Goal: Task Accomplishment & Management: Manage account settings

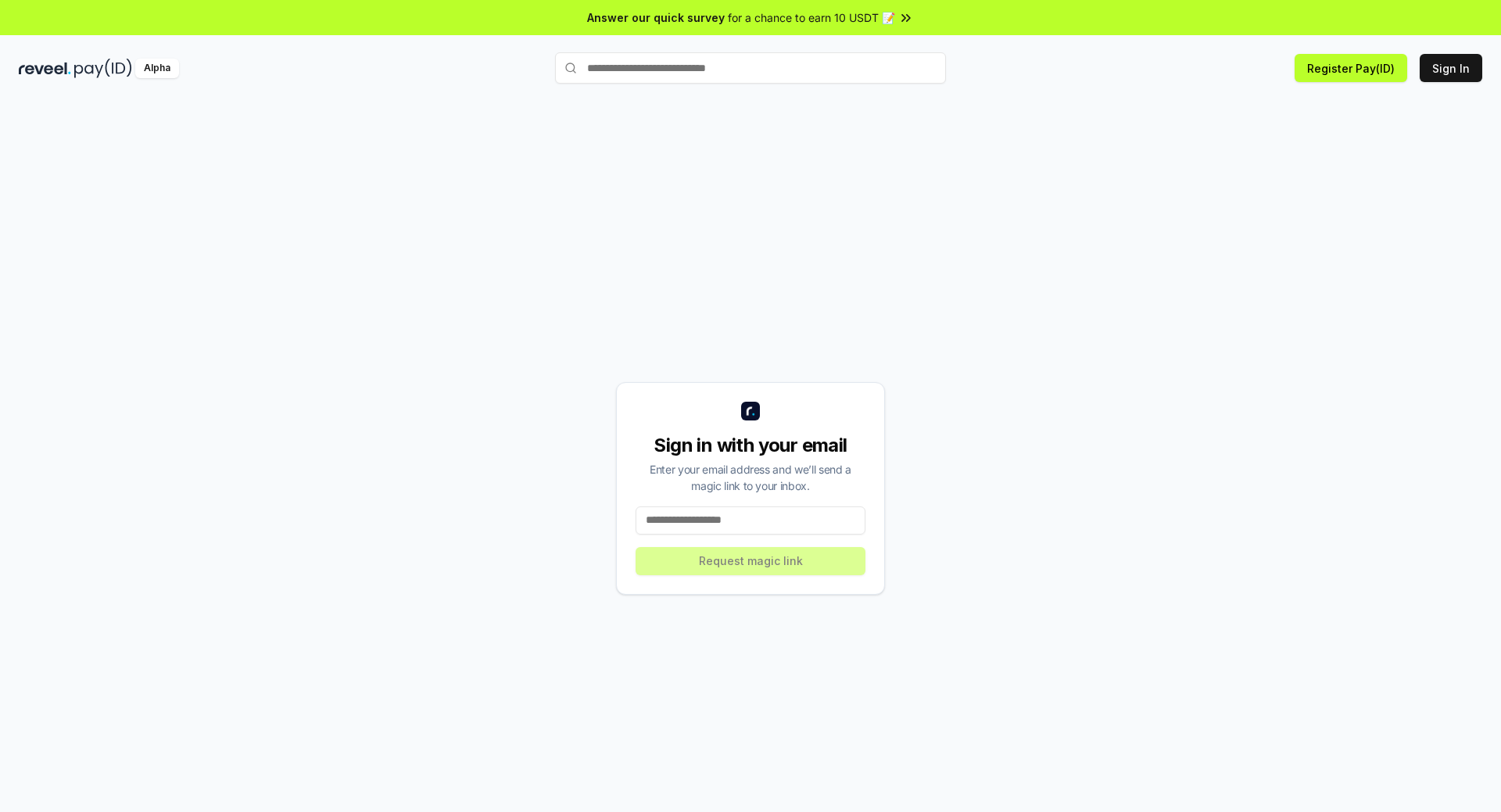
click at [703, 520] on input at bounding box center [750, 520] width 230 height 28
type input "**********"
click at [767, 568] on button "Request magic link" at bounding box center [750, 561] width 230 height 28
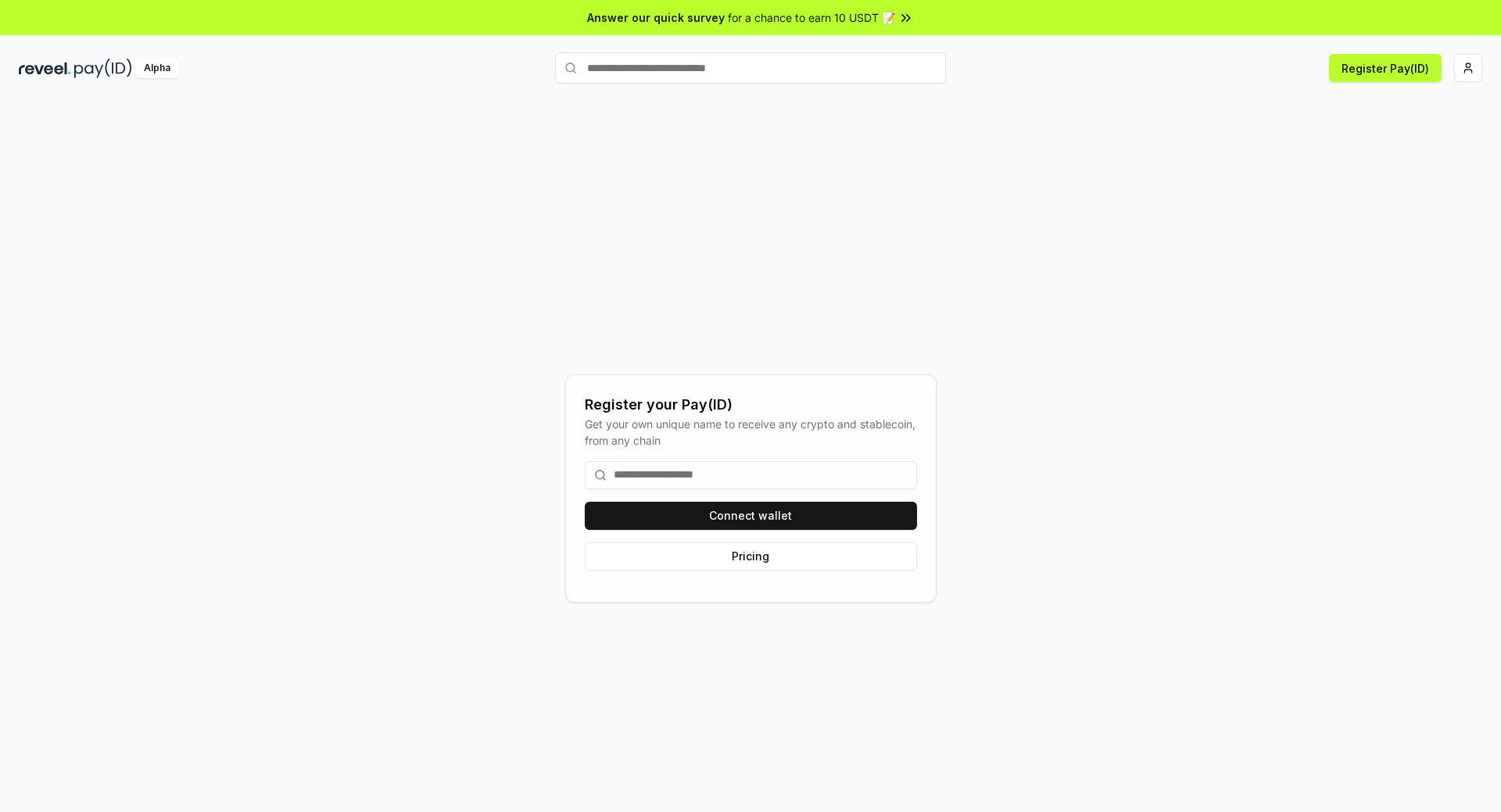
click at [688, 475] on input at bounding box center [750, 475] width 333 height 28
click at [741, 510] on button "Connect wallet" at bounding box center [750, 515] width 333 height 28
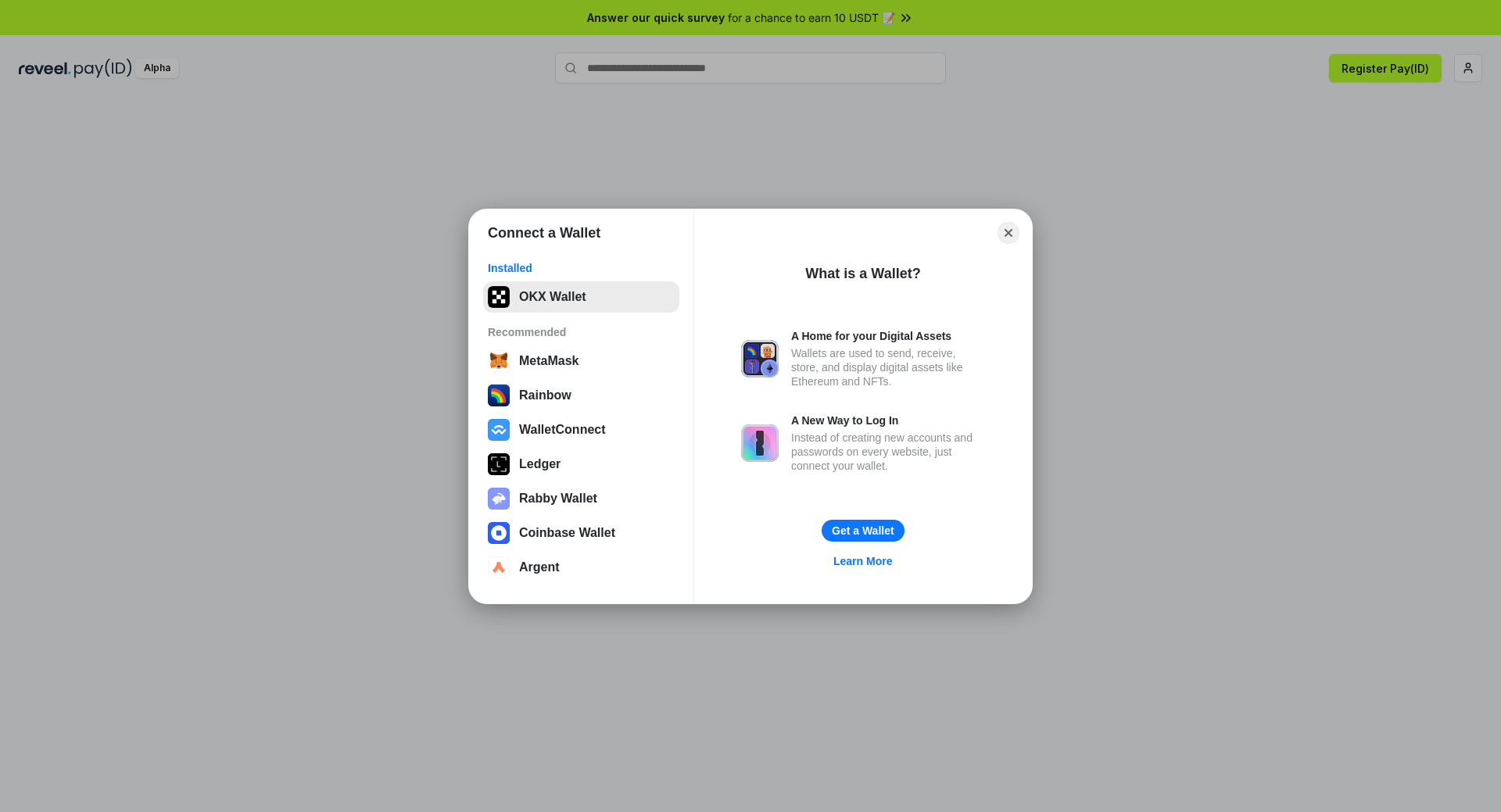
click at [577, 304] on button "OKX Wallet" at bounding box center [581, 297] width 196 height 31
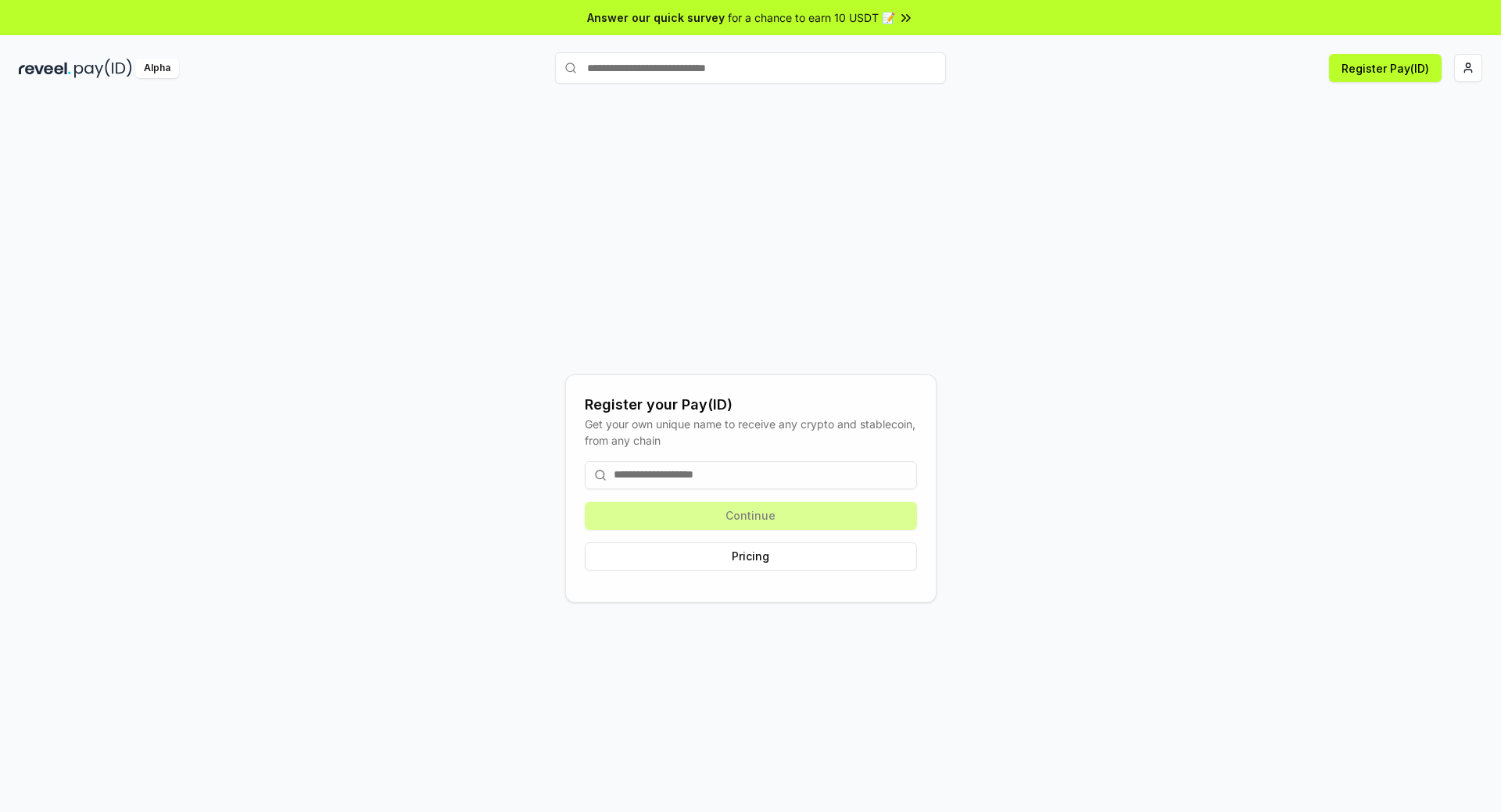
click at [747, 515] on div "Continue Pricing" at bounding box center [750, 515] width 333 height 134
click at [750, 557] on button "Pricing" at bounding box center [750, 556] width 333 height 28
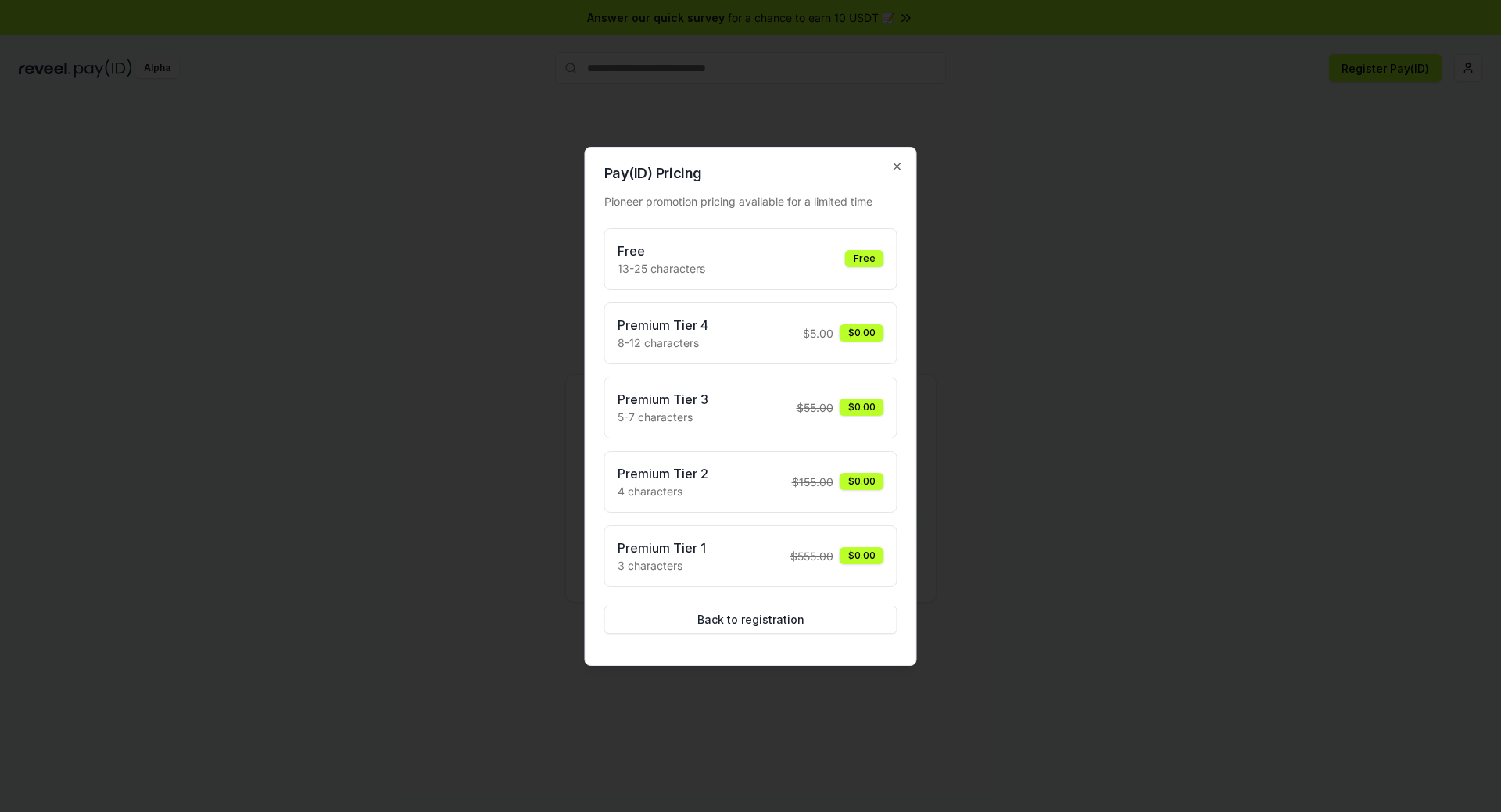
click at [760, 255] on div "Free 13-25 characters Free" at bounding box center [750, 260] width 267 height 36
click at [757, 626] on button "Back to registration" at bounding box center [750, 619] width 294 height 28
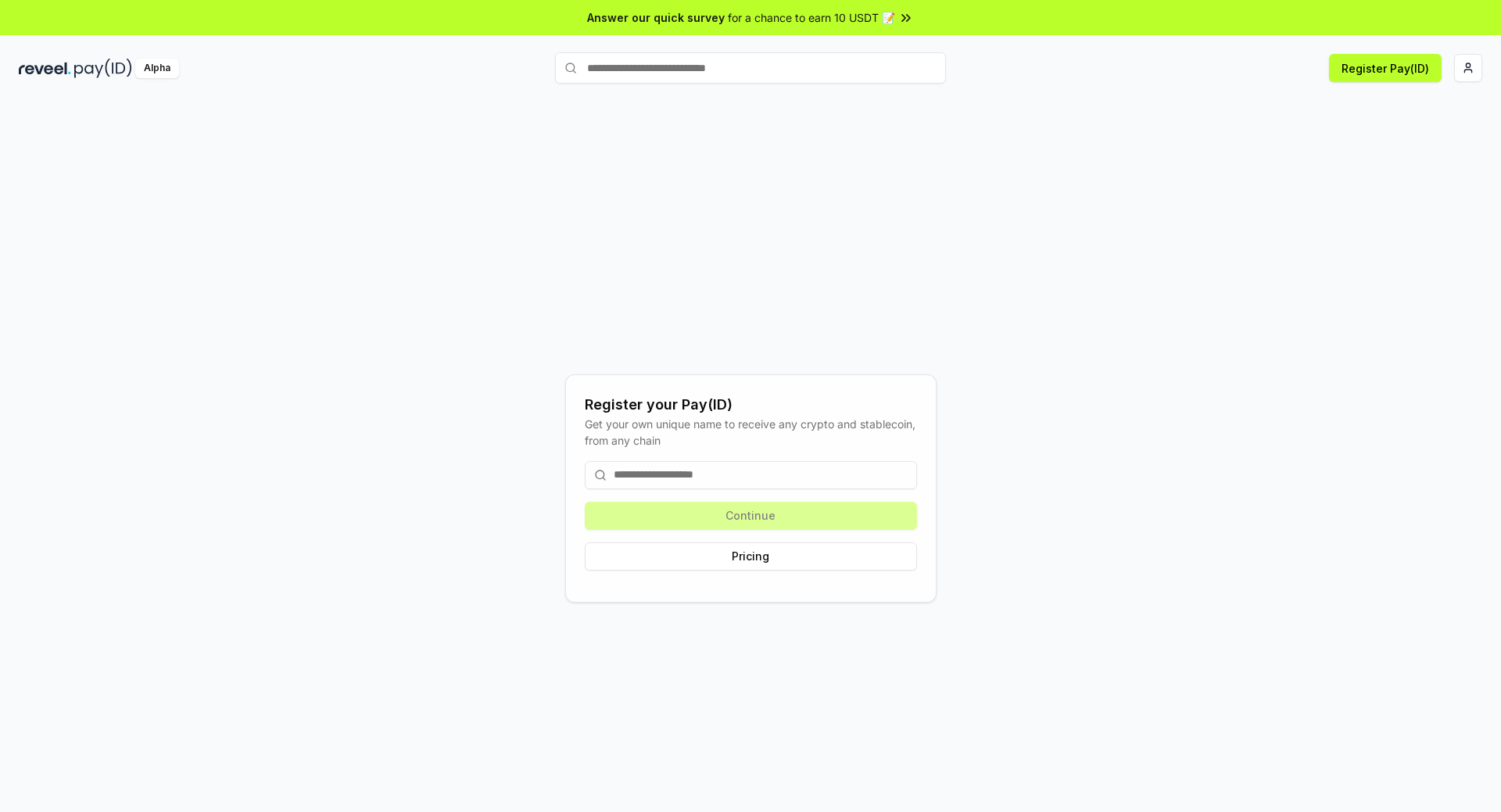
click at [757, 513] on div "Continue Pricing" at bounding box center [750, 515] width 333 height 134
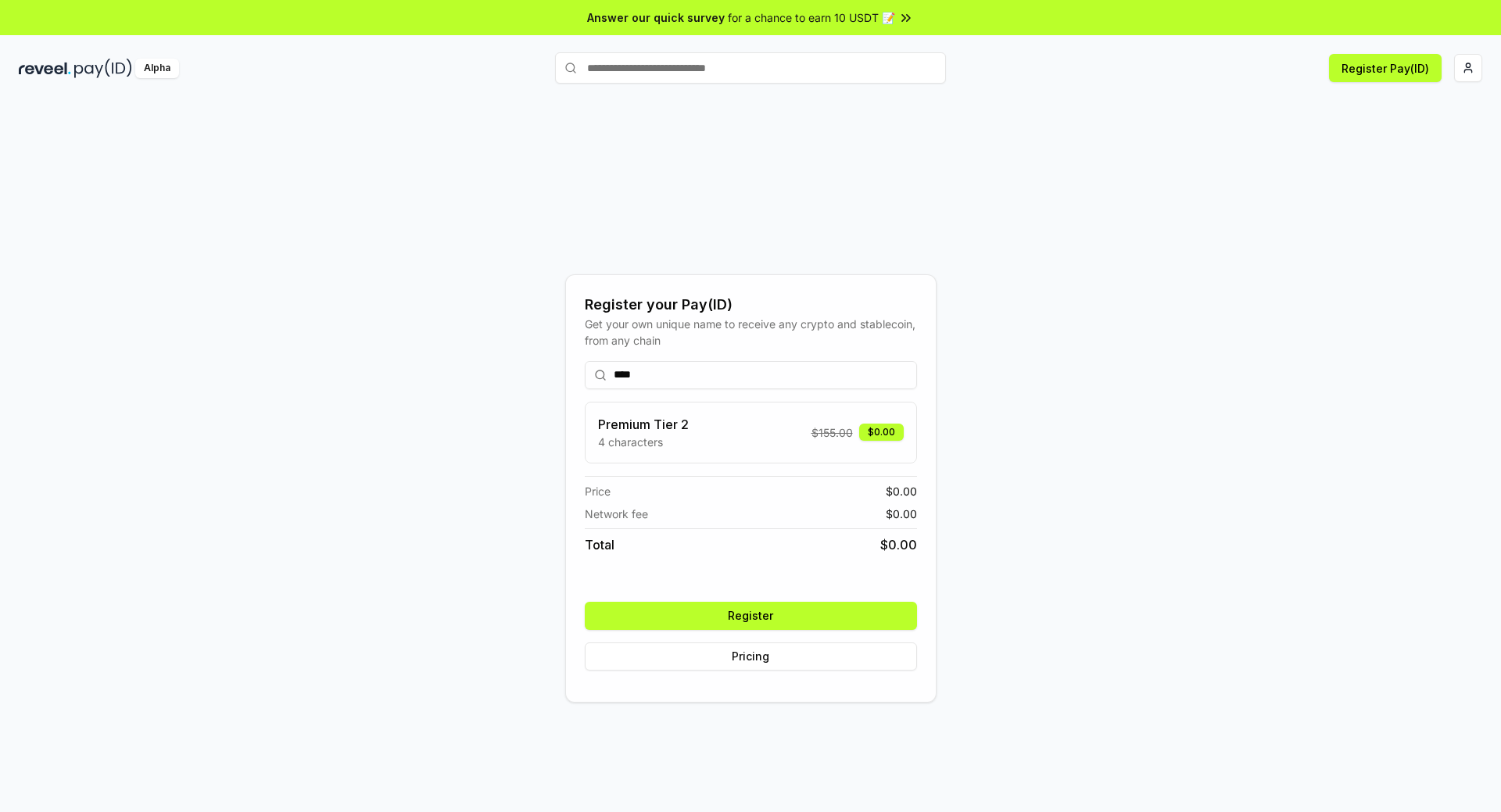
type input "****"
click at [757, 613] on button "Register" at bounding box center [750, 616] width 333 height 28
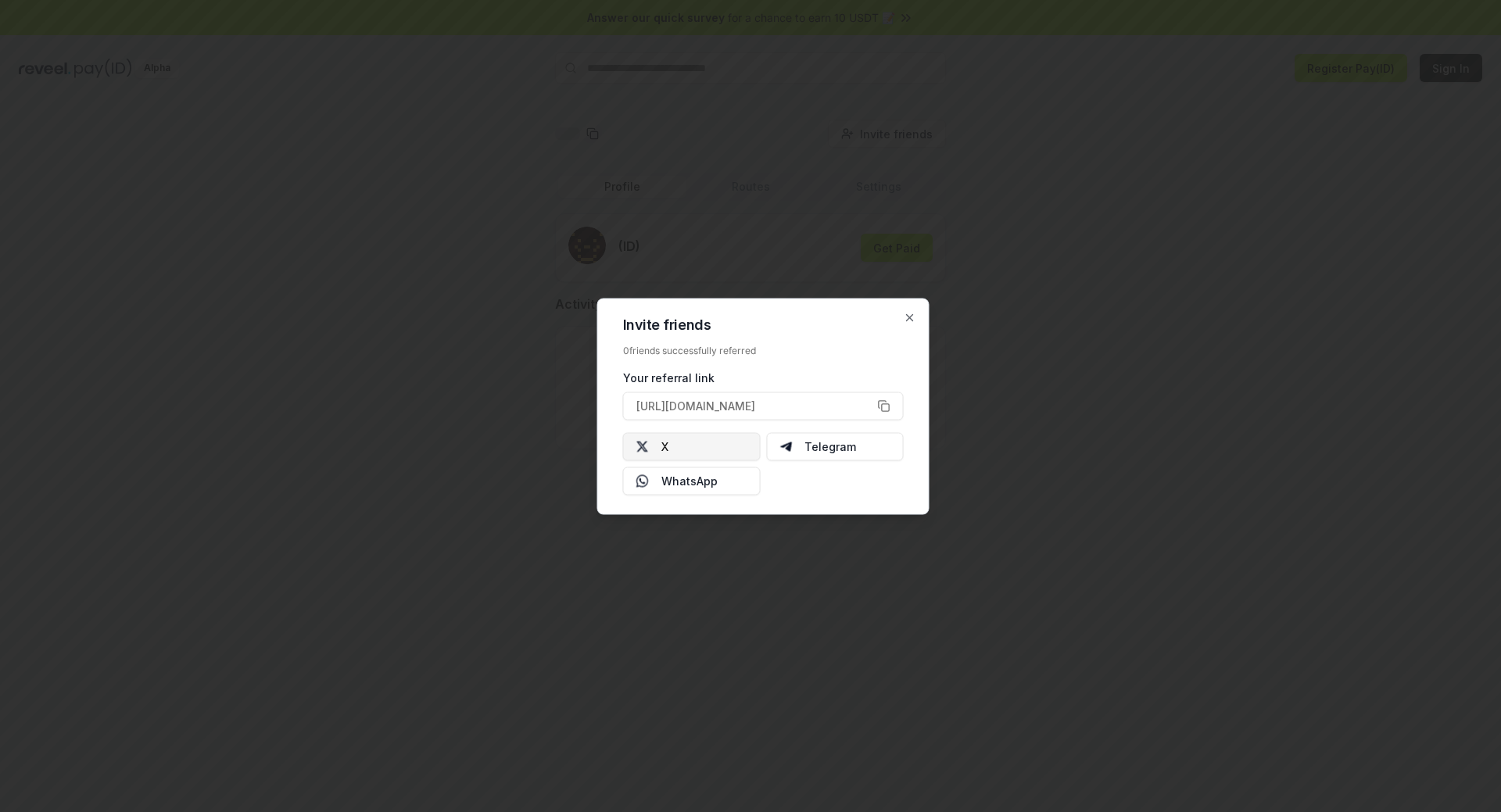
click at [723, 445] on button "X" at bounding box center [692, 446] width 138 height 28
click at [910, 320] on icon "button" at bounding box center [910, 317] width 13 height 13
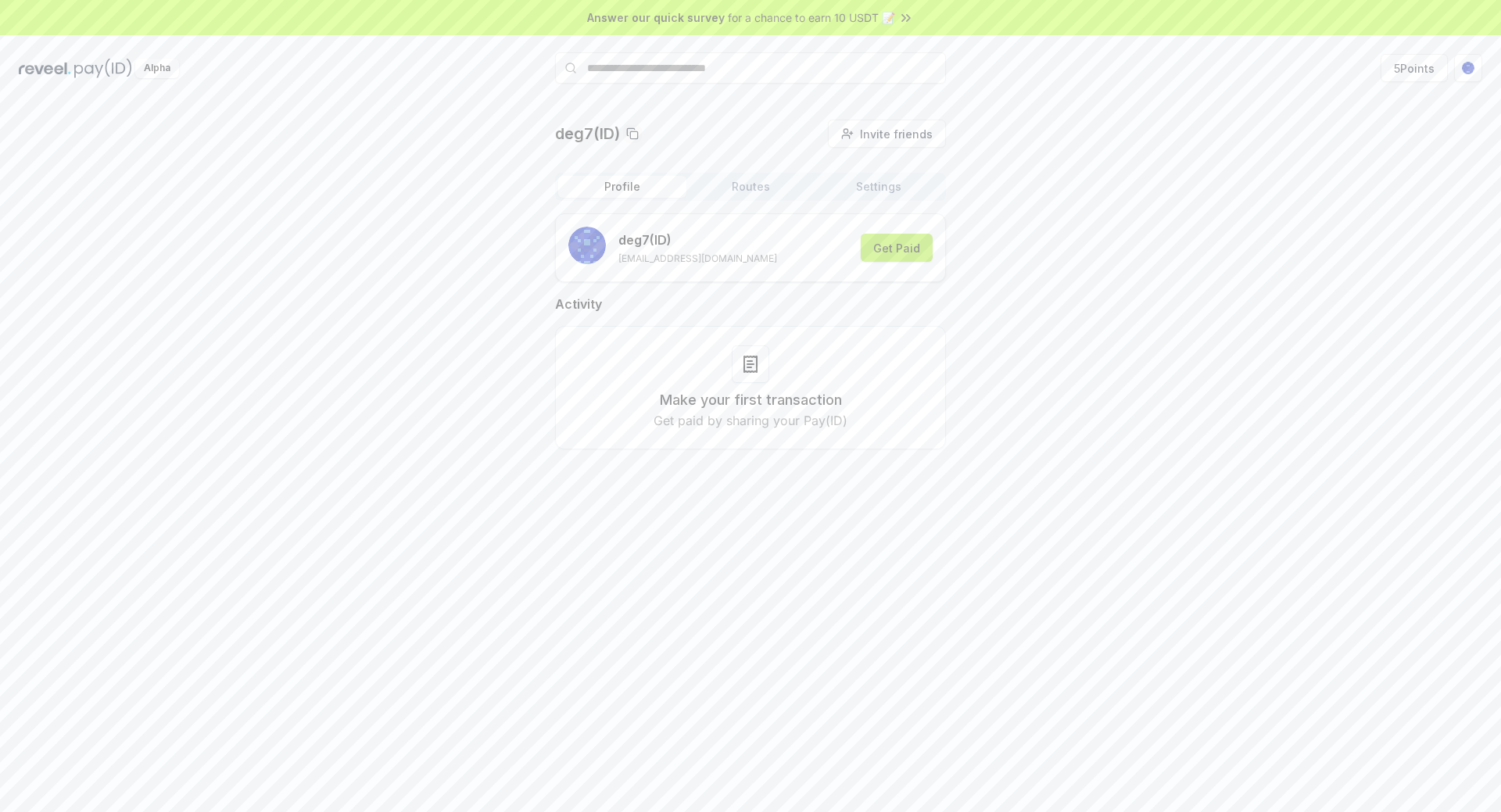
click at [910, 249] on button "Get Paid" at bounding box center [896, 247] width 72 height 28
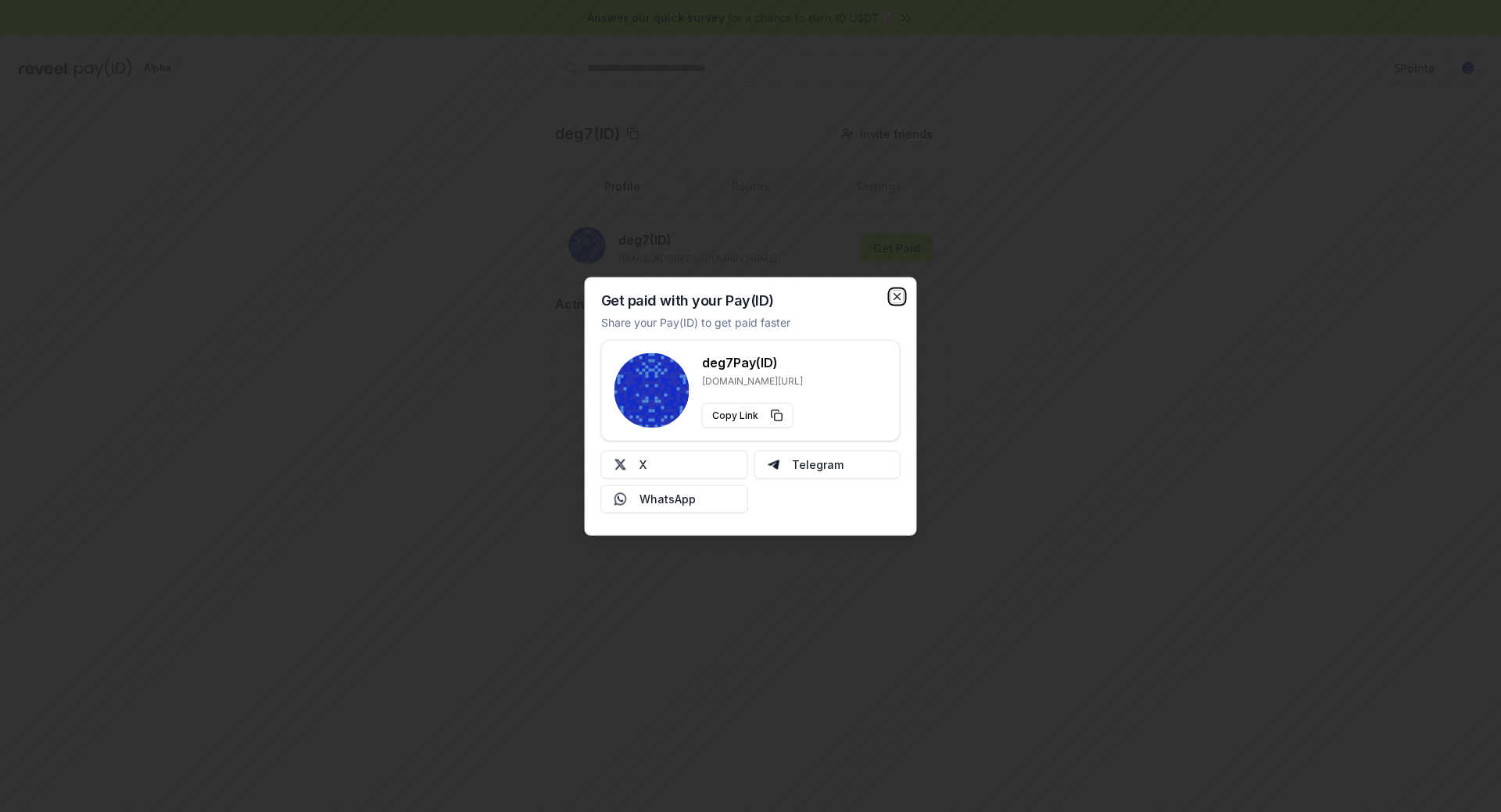
click at [899, 293] on icon "button" at bounding box center [898, 296] width 13 height 13
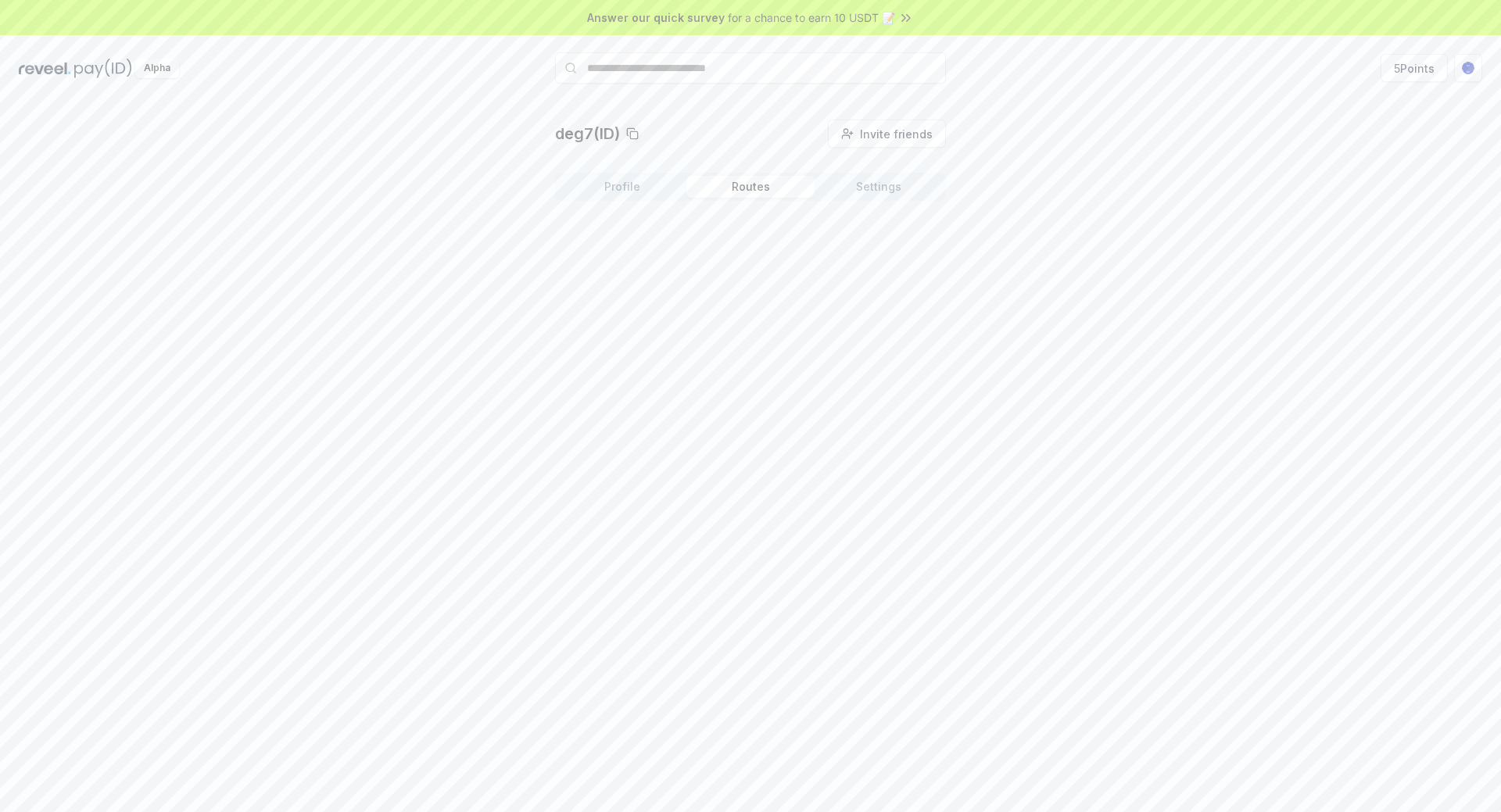
click at [759, 189] on button "Routes" at bounding box center [750, 187] width 129 height 22
click at [877, 187] on button "Settings" at bounding box center [879, 187] width 129 height 22
click at [620, 191] on button "Profile" at bounding box center [623, 187] width 129 height 22
click at [754, 365] on icon at bounding box center [750, 365] width 6 height 0
click at [754, 424] on p "Get paid by sharing your Pay(ID)" at bounding box center [750, 420] width 194 height 19
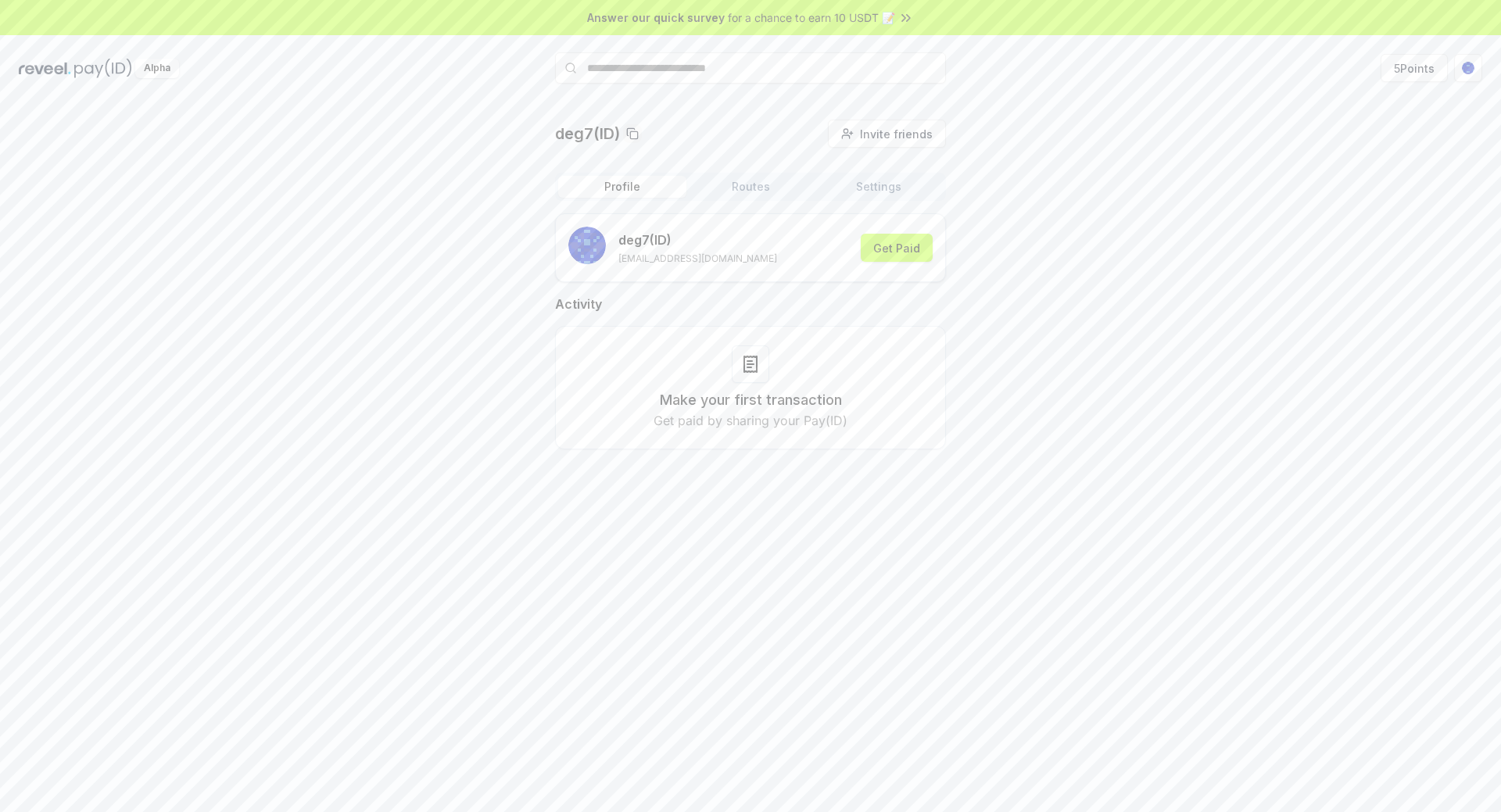
click at [826, 424] on p "Get paid by sharing your Pay(ID)" at bounding box center [750, 420] width 194 height 19
click at [762, 184] on button "Routes" at bounding box center [750, 187] width 129 height 22
click at [747, 289] on icon at bounding box center [750, 293] width 19 height 19
click at [755, 332] on p "Create your first Route" at bounding box center [750, 328] width 155 height 22
click at [903, 189] on button "Settings" at bounding box center [879, 187] width 129 height 22
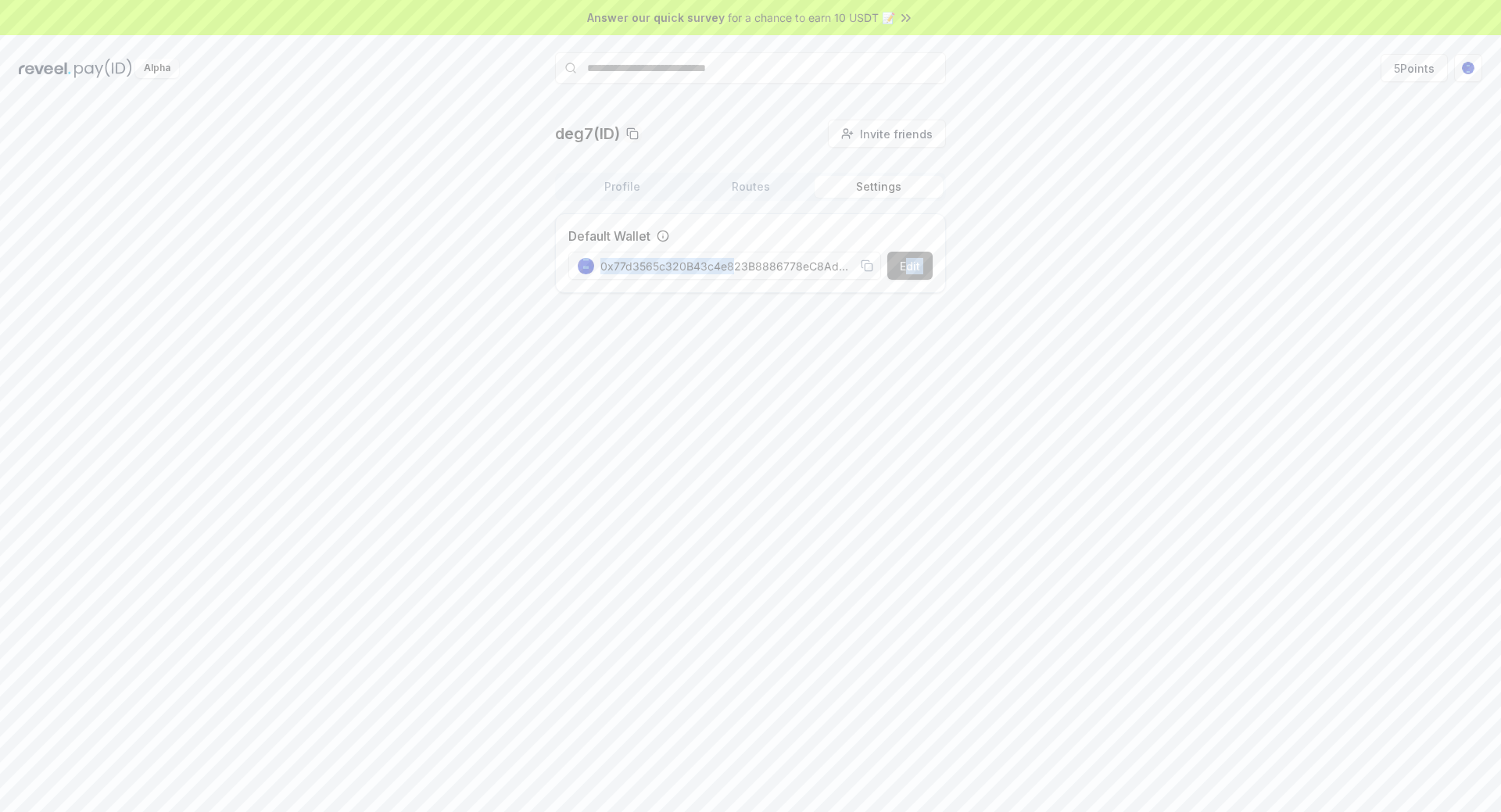
drag, startPoint x: 731, startPoint y: 261, endPoint x: 906, endPoint y: 262, distance: 175.0
click at [906, 262] on div "Edit 0x77d3565c320B43c4e823B8886778eC8Adb1649b2" at bounding box center [750, 266] width 365 height 28
drag, startPoint x: 761, startPoint y: 266, endPoint x: 859, endPoint y: 265, distance: 98.0
click at [859, 265] on div "0x77d3565c320B43c4e823B8886778eC8Adb1649b2" at bounding box center [725, 266] width 295 height 16
click at [827, 266] on span "0x77d3565c320B43c4e823B8886778eC8Adb1649b2" at bounding box center [728, 266] width 254 height 16
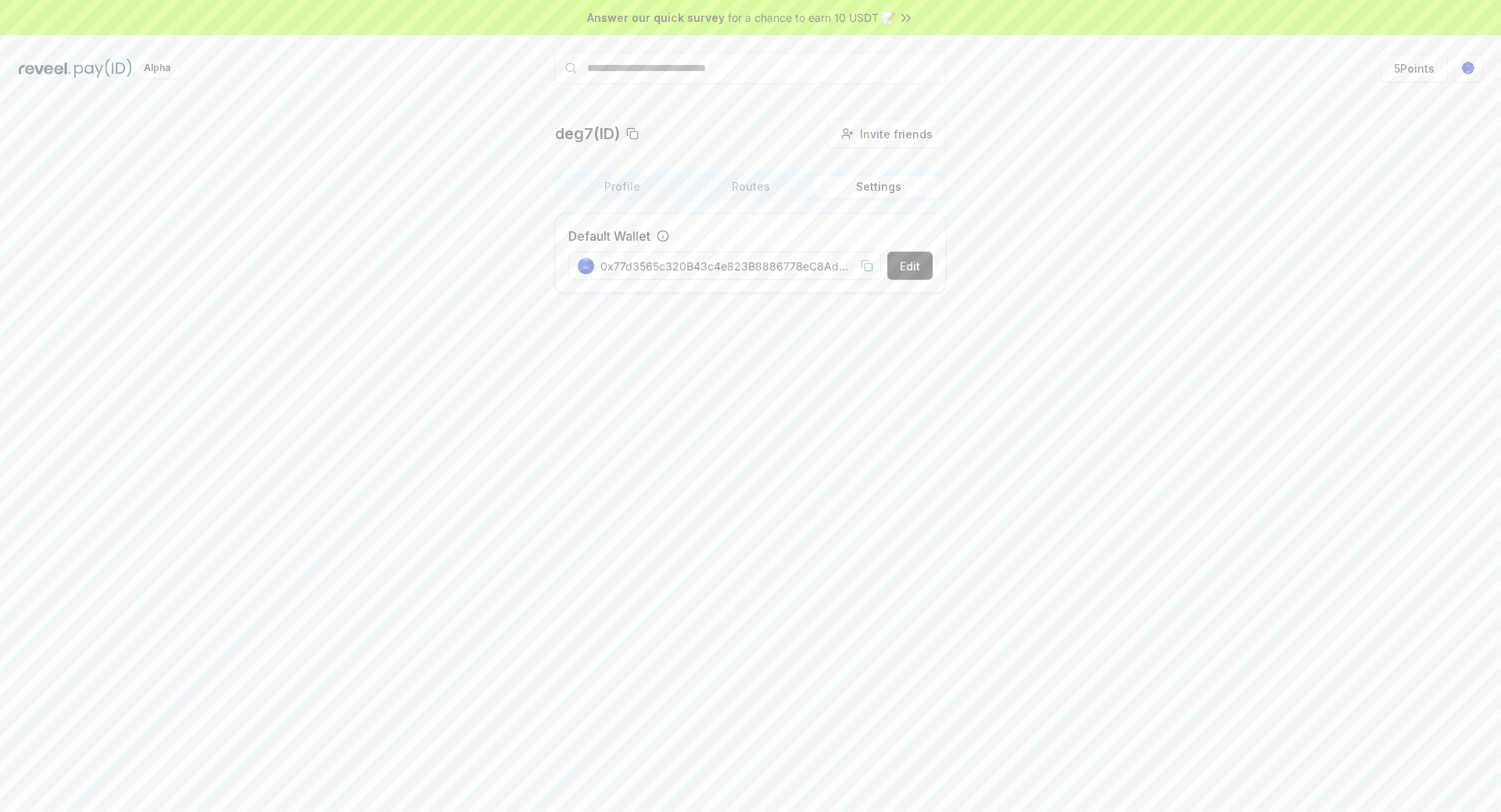
click at [861, 265] on icon at bounding box center [865, 264] width 7 height 7
click at [654, 73] on input "text" at bounding box center [750, 68] width 391 height 31
paste input "**********"
type input "**********"
click at [926, 63] on icon at bounding box center [925, 68] width 19 height 19
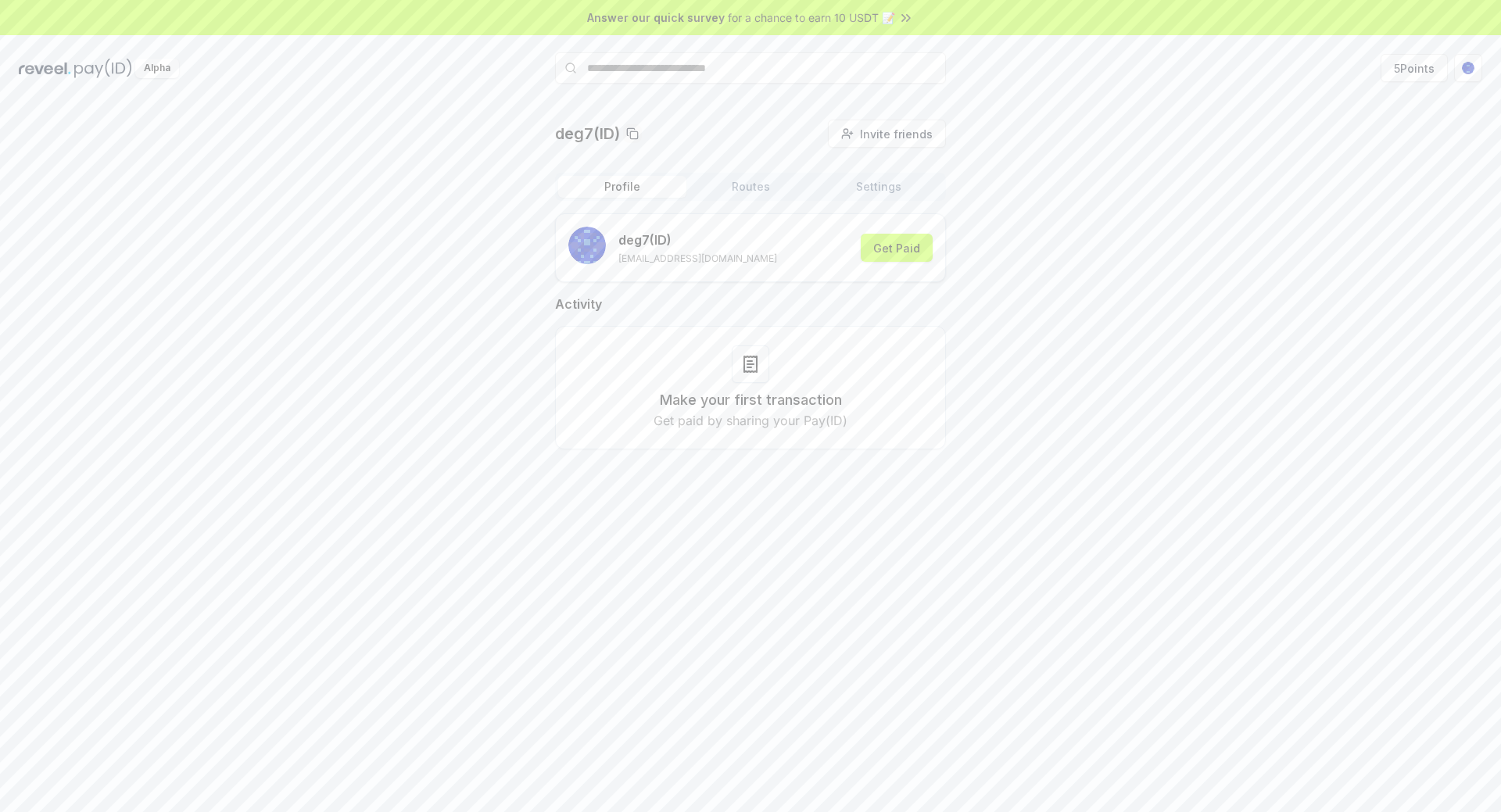
click at [613, 180] on button "Profile" at bounding box center [623, 187] width 129 height 22
click at [759, 190] on button "Routes" at bounding box center [750, 187] width 129 height 22
click at [626, 187] on button "Profile" at bounding box center [623, 187] width 129 height 22
click at [756, 365] on icon at bounding box center [750, 364] width 13 height 15
click at [1474, 67] on html "Answer our quick survey for a chance to earn 10 USDT 📝 Alpha 5 Points deg7(ID) …" at bounding box center [750, 406] width 1501 height 812
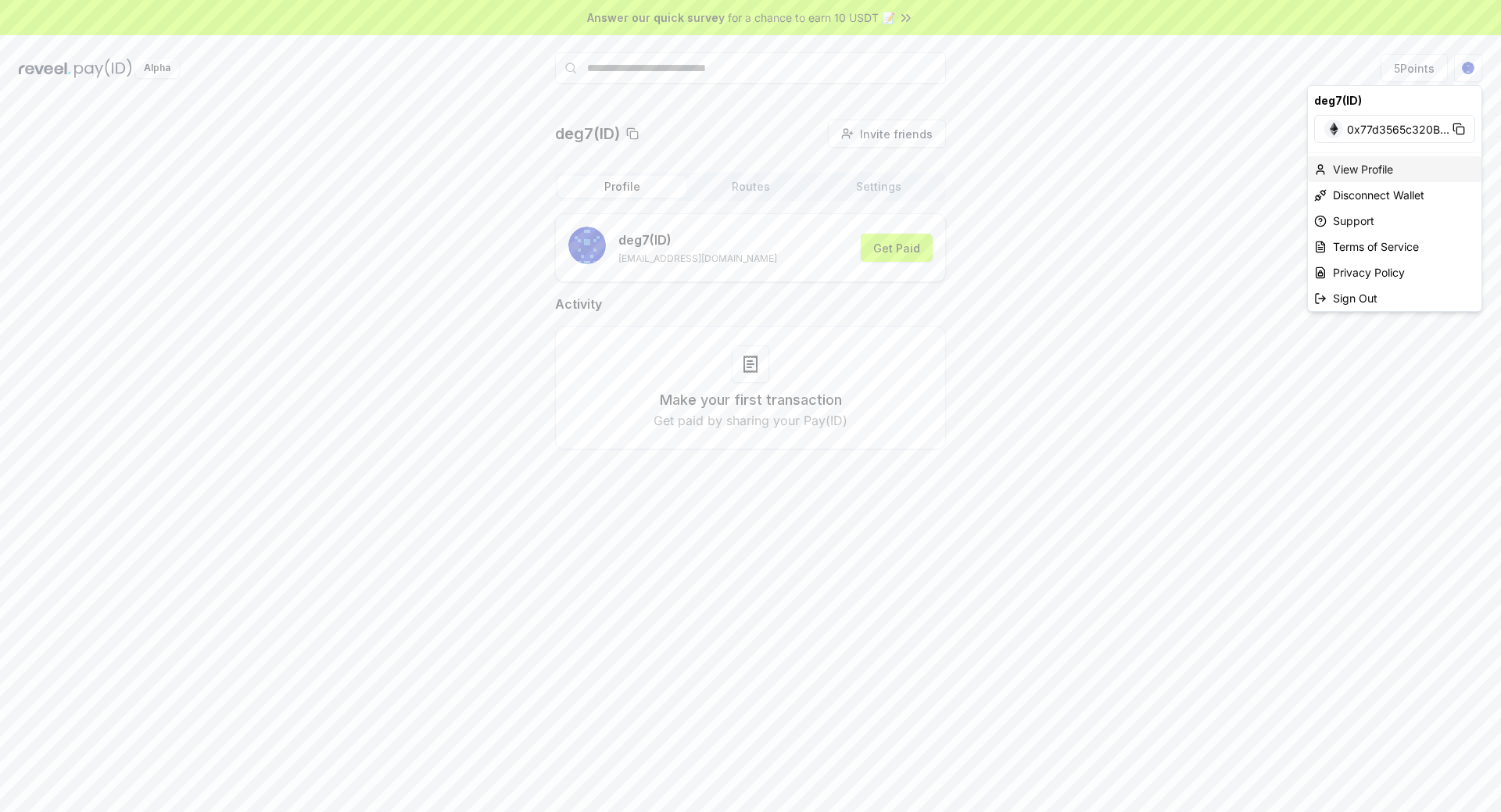
click at [1374, 167] on div "View Profile" at bounding box center [1394, 169] width 173 height 25
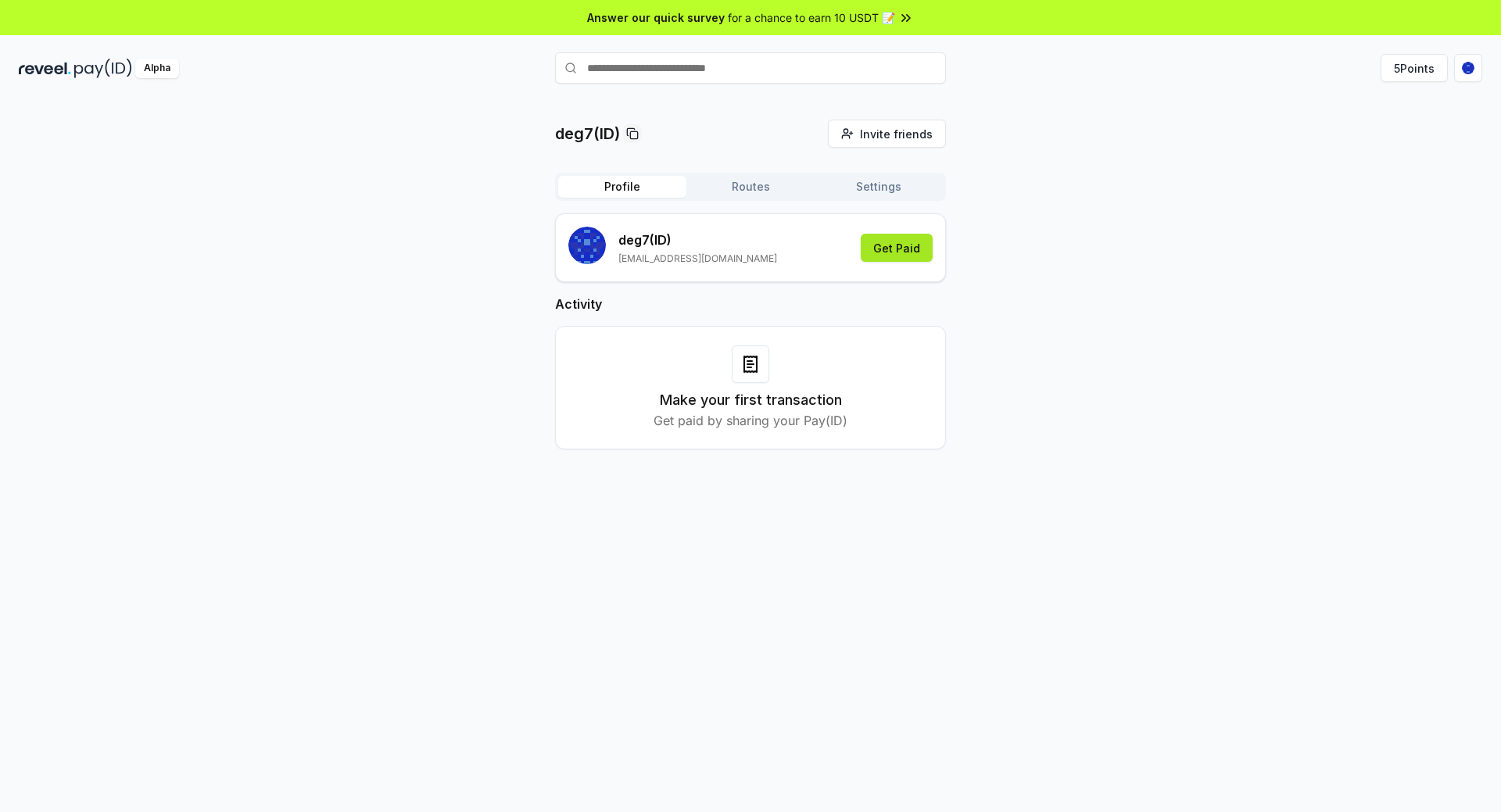
click at [904, 242] on button "Get Paid" at bounding box center [896, 247] width 72 height 28
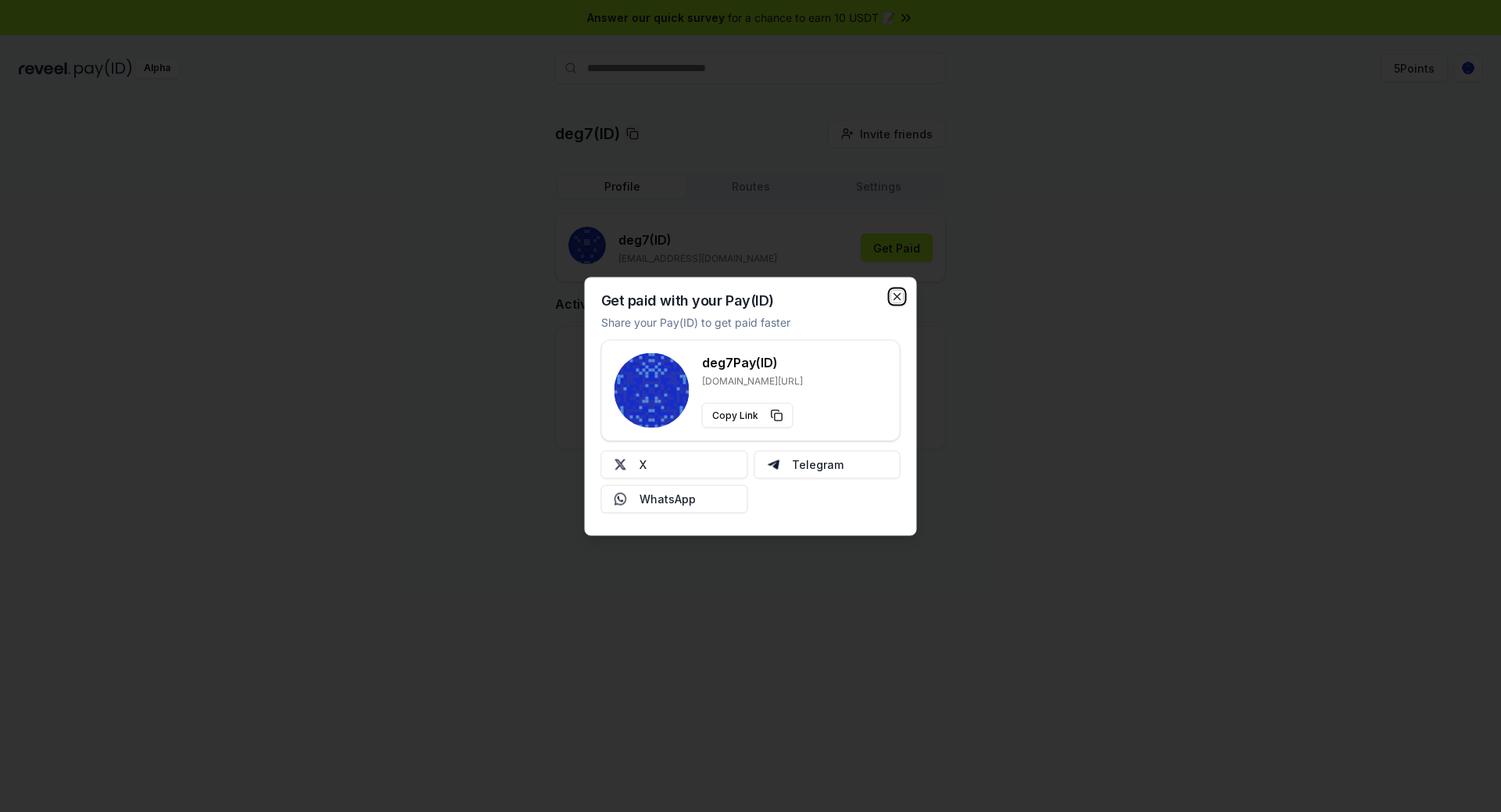
click at [898, 291] on icon "button" at bounding box center [898, 296] width 13 height 13
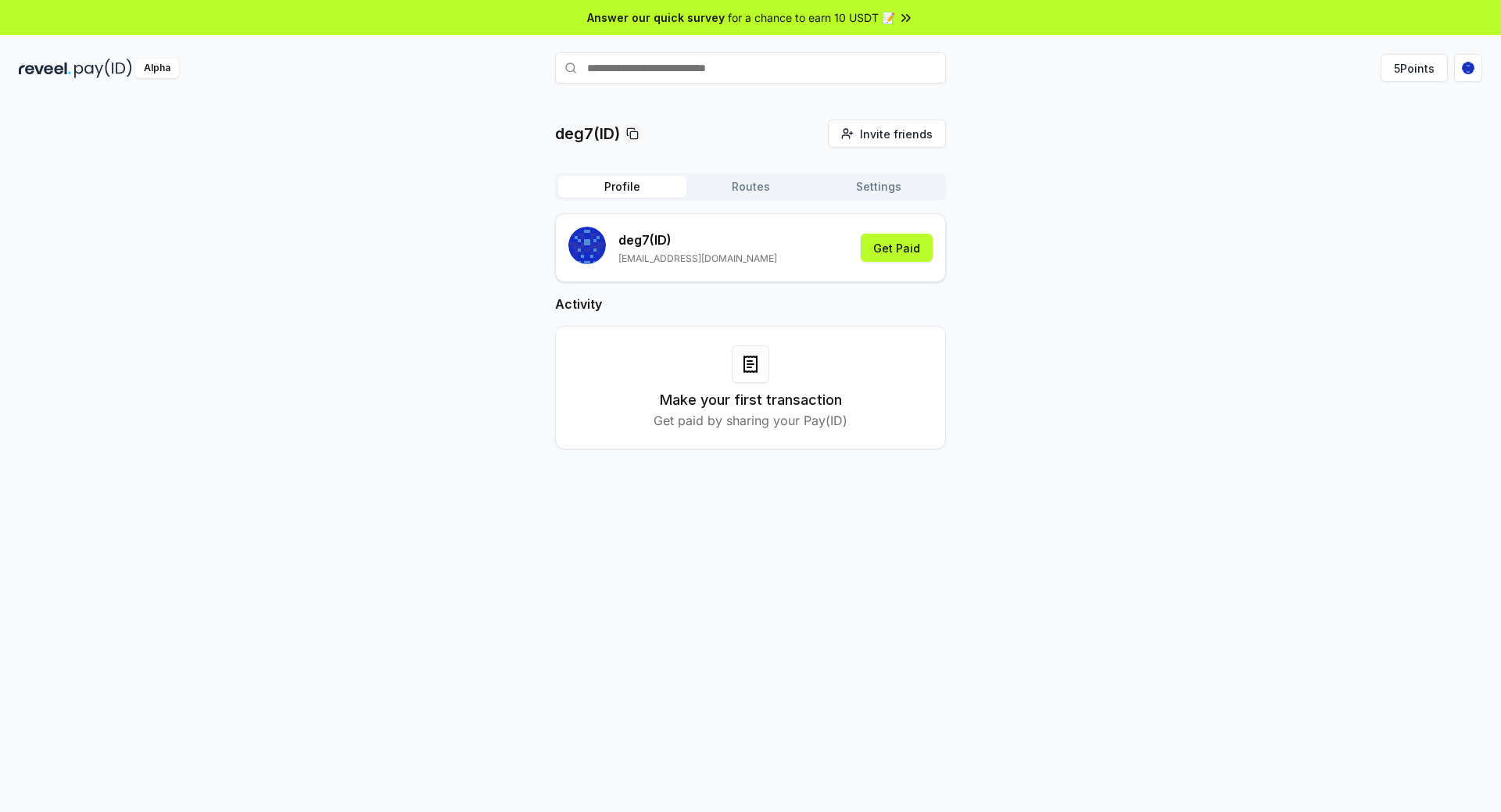
click at [753, 189] on button "Routes" at bounding box center [750, 187] width 129 height 22
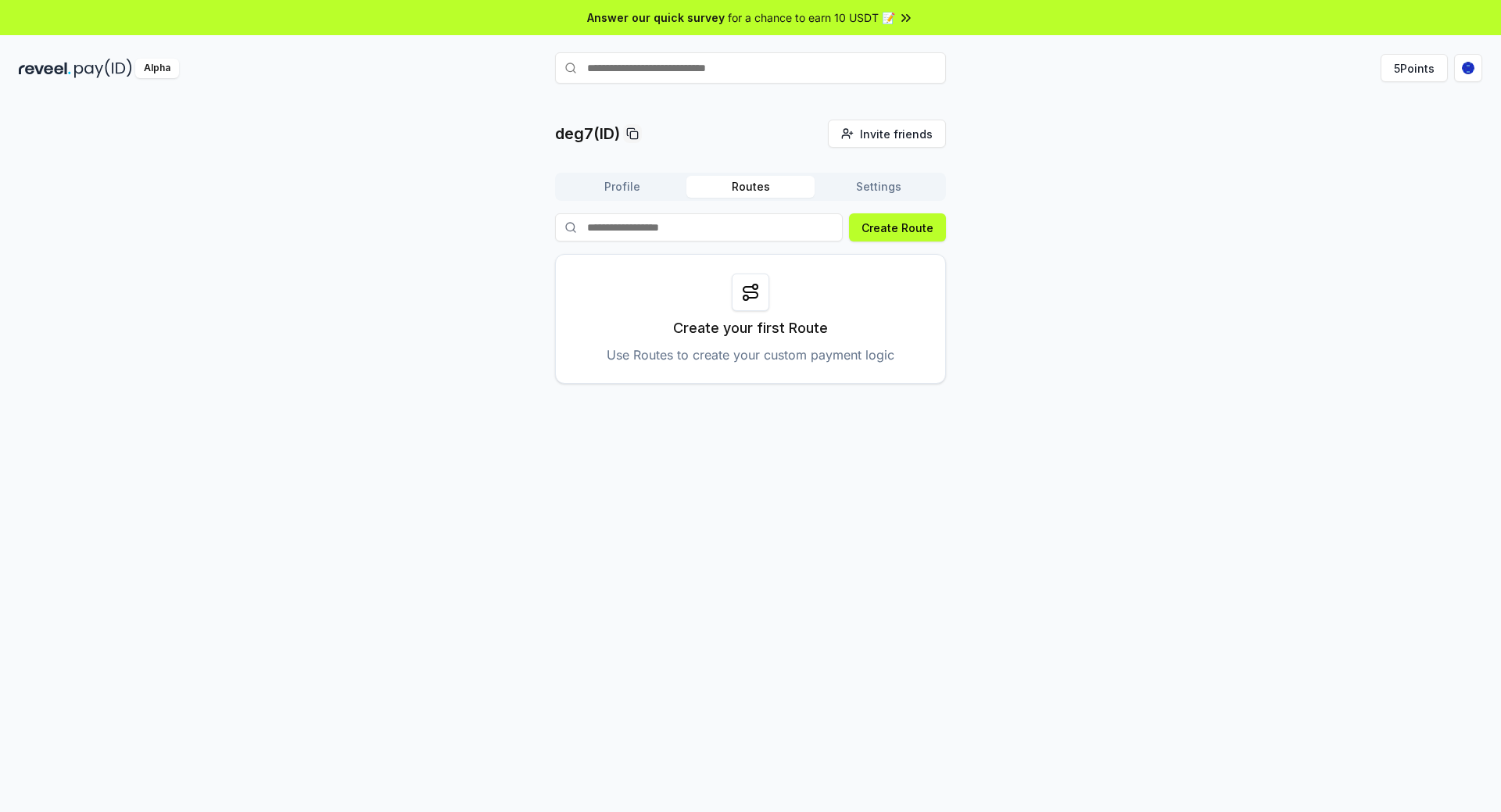
click at [890, 188] on button "Settings" at bounding box center [879, 187] width 129 height 22
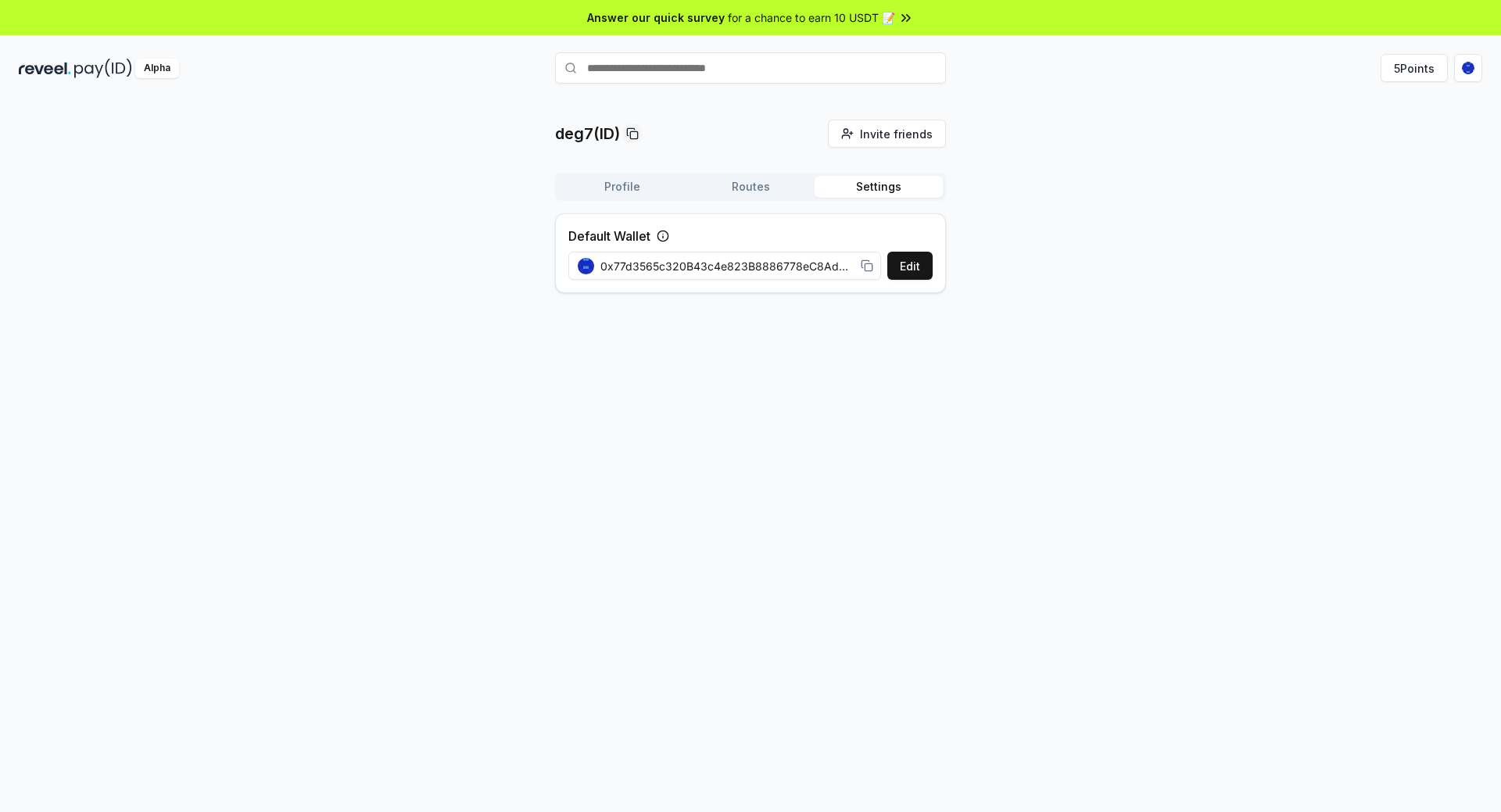
click at [773, 184] on button "Routes" at bounding box center [750, 187] width 129 height 22
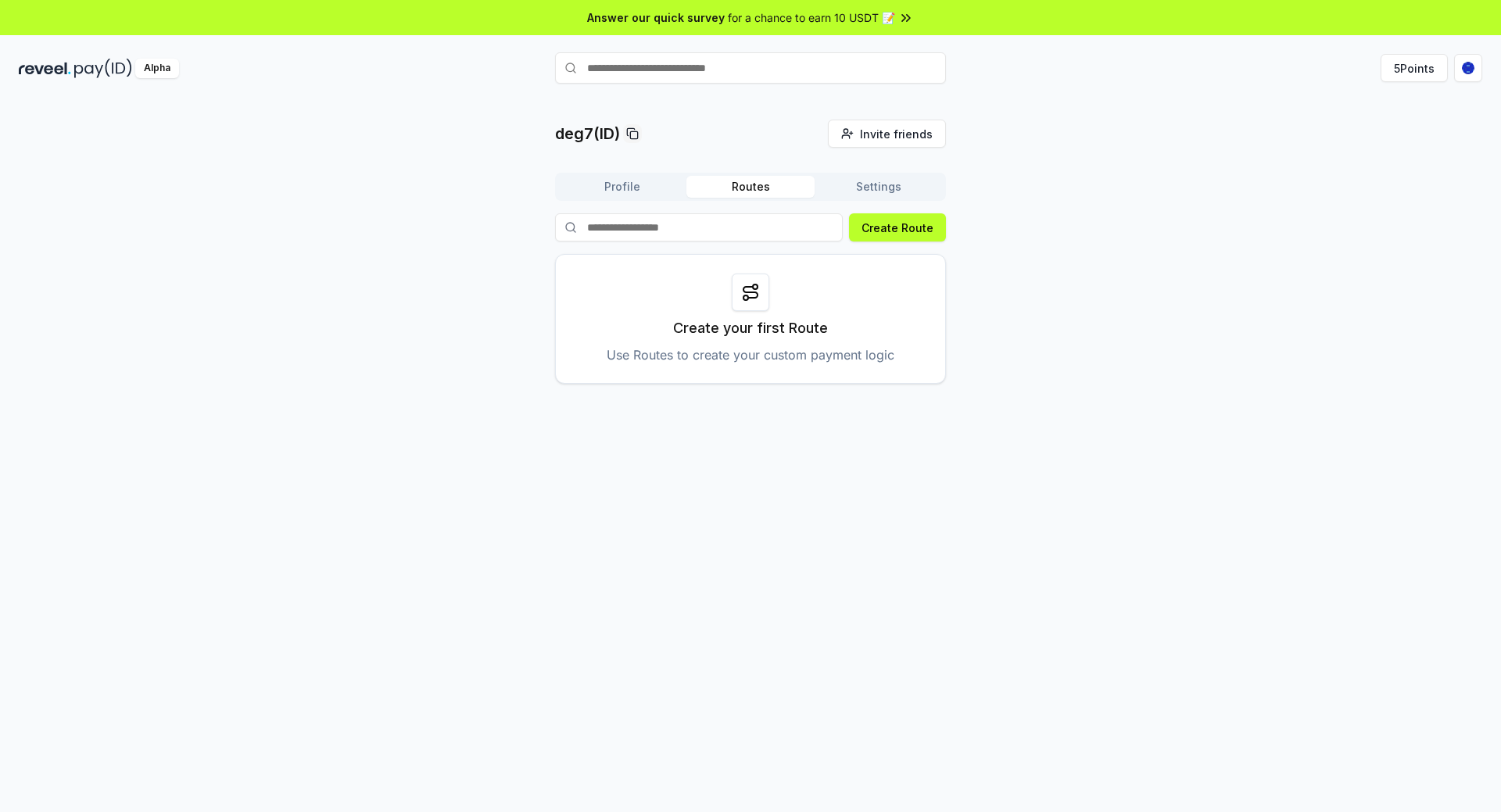
click at [748, 293] on icon at bounding box center [750, 292] width 14 height 11
click at [743, 348] on p "Use Routes to create your custom payment logic" at bounding box center [750, 354] width 288 height 19
click at [756, 289] on circle at bounding box center [756, 287] width 5 height 5
click at [902, 230] on button "Create Route" at bounding box center [898, 227] width 97 height 28
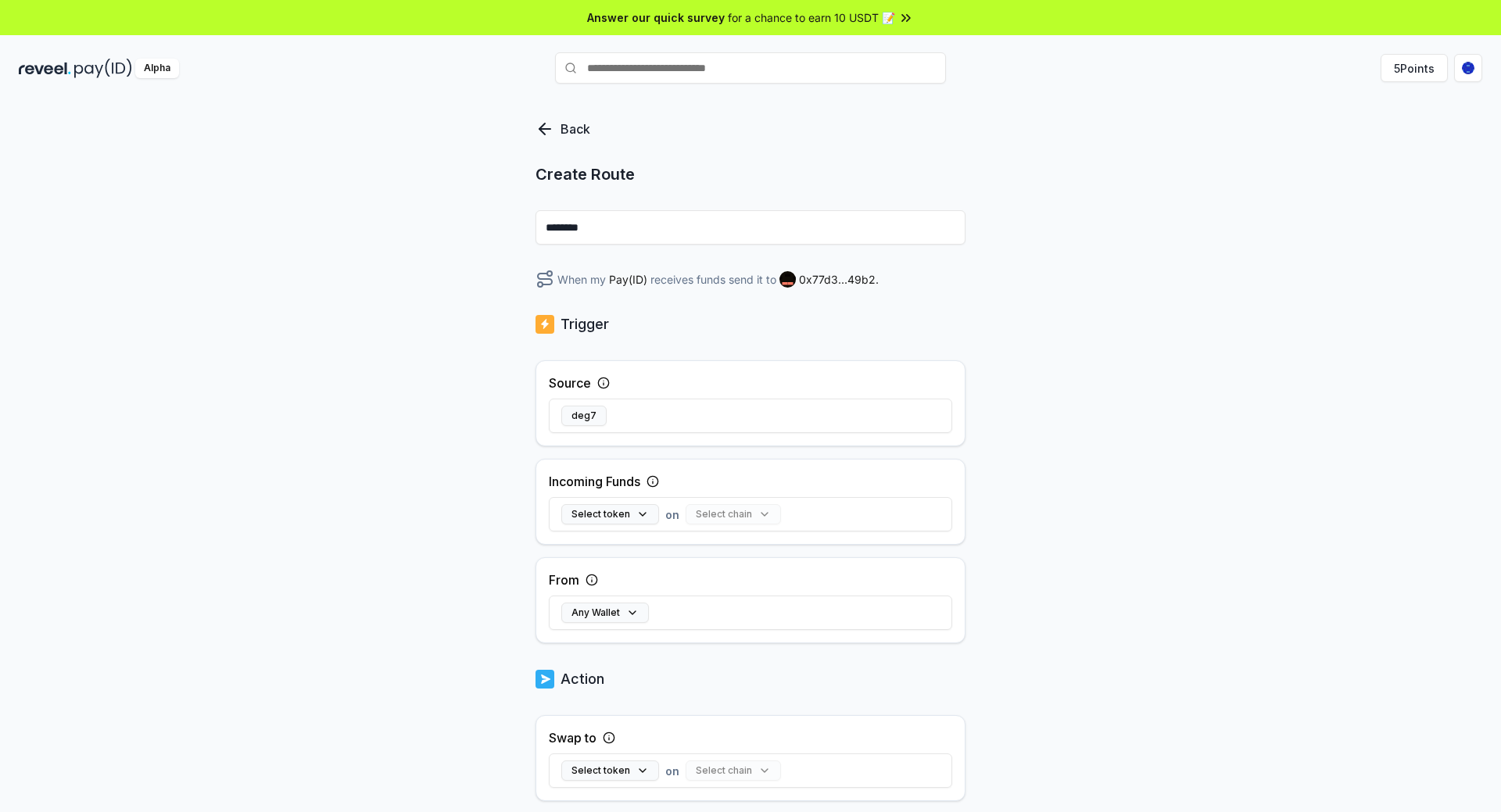
click at [553, 129] on icon at bounding box center [545, 129] width 19 height 19
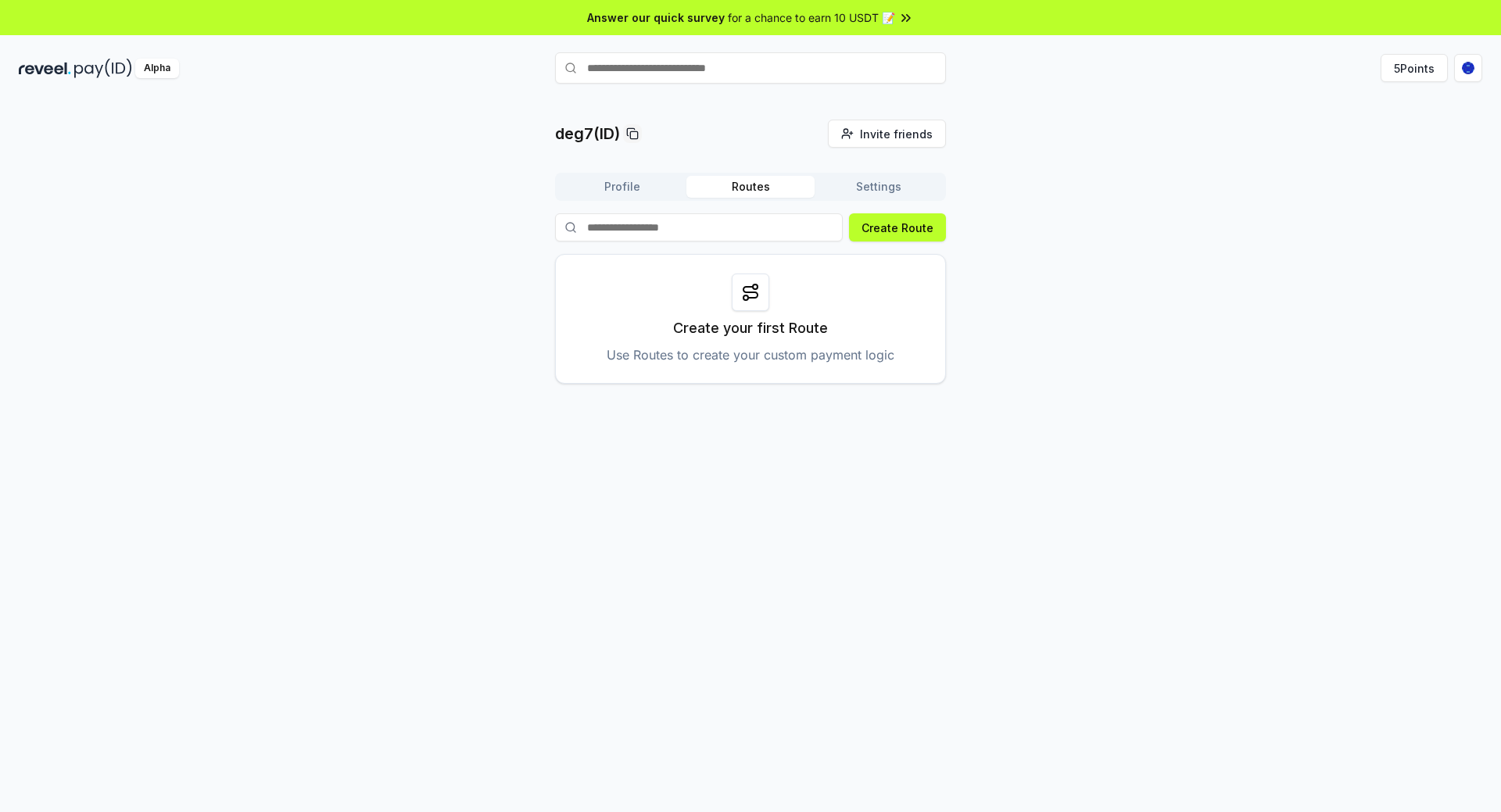
click at [624, 174] on div "Profile Routes Settings" at bounding box center [750, 186] width 391 height 28
click at [624, 184] on button "Profile" at bounding box center [623, 187] width 129 height 22
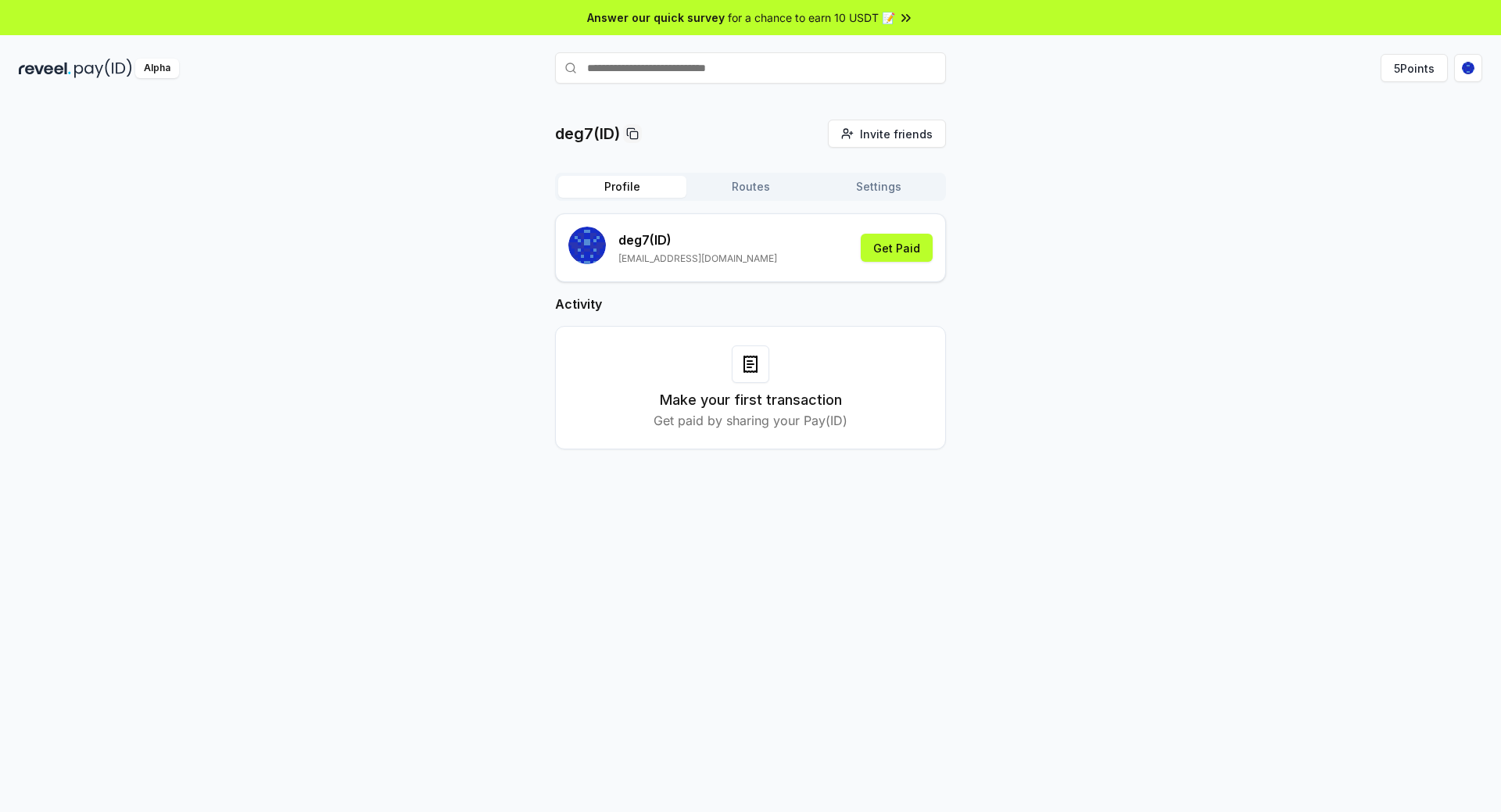
click at [662, 63] on input "text" at bounding box center [750, 68] width 391 height 31
click at [1409, 72] on button "5 Points" at bounding box center [1414, 68] width 67 height 28
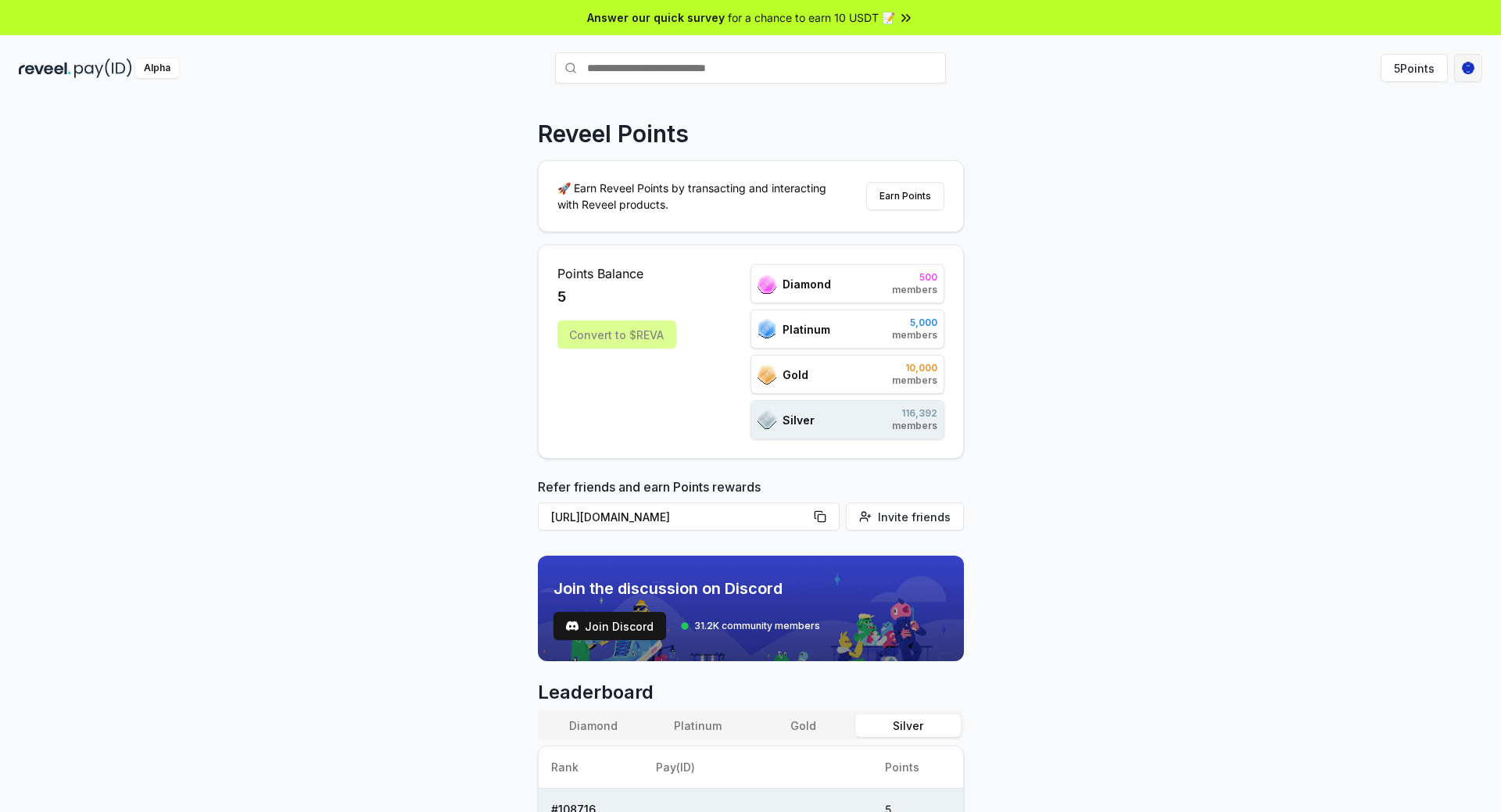
click at [1470, 69] on html "Answer our quick survey for a chance to earn 10 USDT 📝 Alpha 5 Points Reveel Po…" at bounding box center [750, 406] width 1501 height 812
click at [1371, 167] on div "View Profile" at bounding box center [1394, 169] width 173 height 25
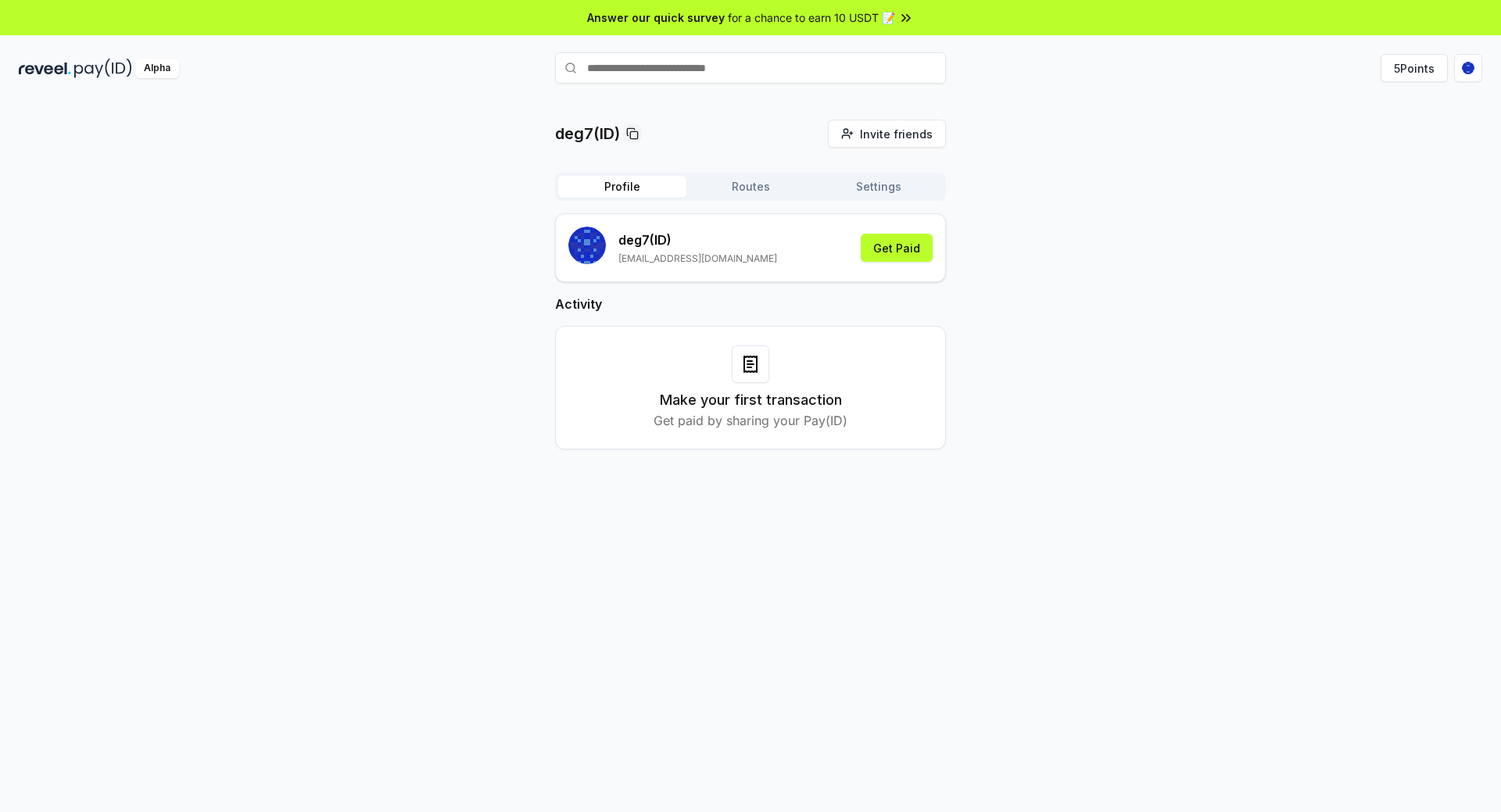
click at [1023, 357] on div "deg7(ID) Invite friends Invite Profile Routes Settings deg7 (ID) sanz75572@gmai…" at bounding box center [750, 297] width 1464 height 355
